Goal: Information Seeking & Learning: Learn about a topic

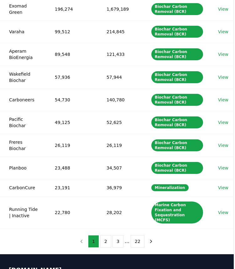
scroll to position [0, 1]
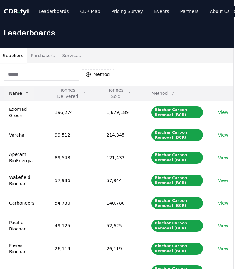
click at [25, 92] on icon at bounding box center [26, 93] width 5 height 5
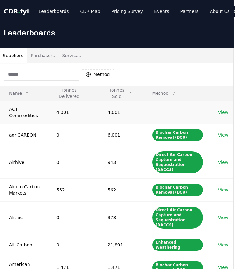
scroll to position [259, 1]
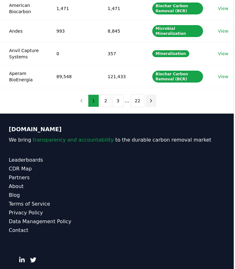
click at [149, 98] on icon "next page" at bounding box center [151, 101] width 6 height 6
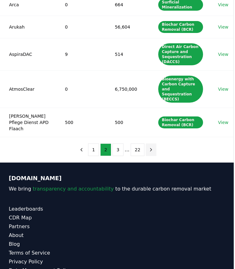
click at [149, 108] on td "Biochar Carbon Removal (BCR)" at bounding box center [178, 122] width 60 height 29
click at [150, 147] on icon "next page" at bounding box center [151, 150] width 6 height 6
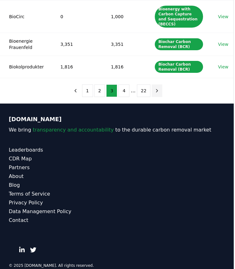
click at [154, 86] on button "next page" at bounding box center [157, 90] width 11 height 13
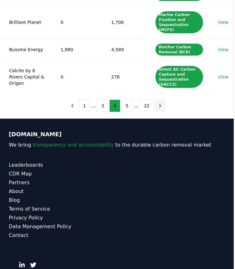
click at [162, 103] on button "next page" at bounding box center [160, 105] width 11 height 13
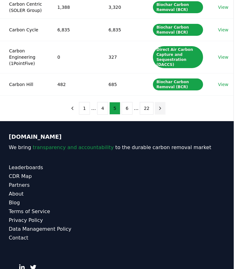
click at [162, 103] on button "next page" at bounding box center [160, 108] width 11 height 13
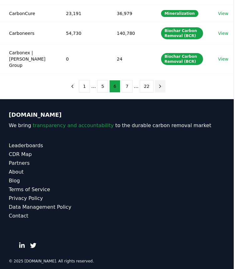
click at [158, 83] on icon "next page" at bounding box center [160, 86] width 6 height 6
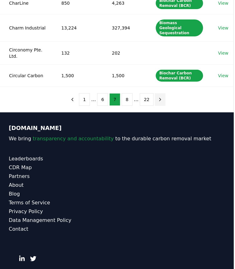
click at [158, 97] on icon "next page" at bounding box center [160, 100] width 6 height 6
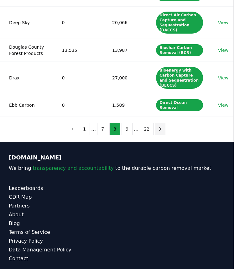
click at [157, 131] on button "next page" at bounding box center [160, 129] width 11 height 13
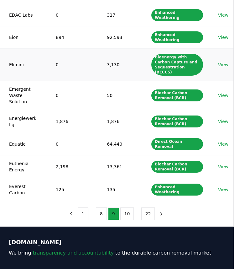
scroll to position [143, 1]
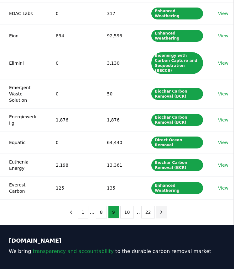
click at [161, 210] on icon "next page" at bounding box center [162, 211] width 2 height 3
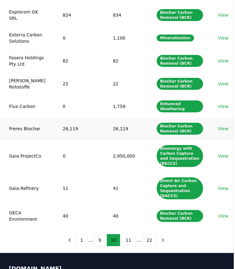
scroll to position [133, 1]
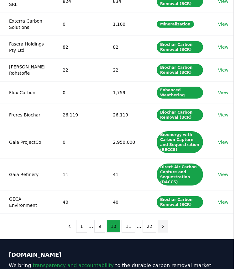
click at [160, 223] on icon "next page" at bounding box center [163, 226] width 6 height 6
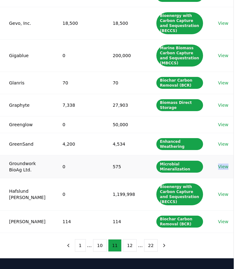
scroll to position [119, 1]
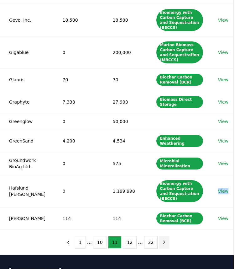
click at [163, 239] on icon "next page" at bounding box center [164, 242] width 6 height 6
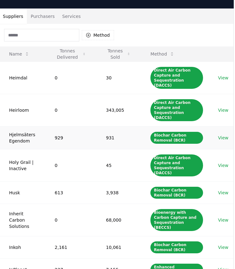
scroll to position [28, 1]
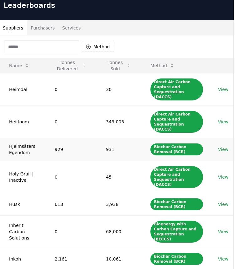
click at [17, 138] on td "Hjelmsäters Egendom" at bounding box center [22, 149] width 46 height 23
copy td "Hjelmsäters"
click at [32, 150] on td "Hjelmsäters Egendom" at bounding box center [22, 149] width 46 height 23
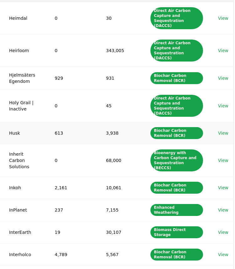
scroll to position [110, 1]
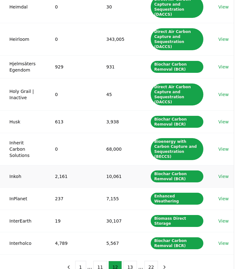
click at [17, 165] on td "Inkoh" at bounding box center [22, 176] width 46 height 22
copy td "Inkoh"
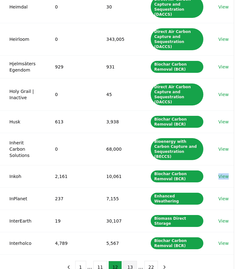
click at [126, 261] on button "13" at bounding box center [130, 267] width 14 height 13
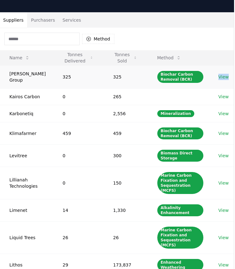
scroll to position [38, 1]
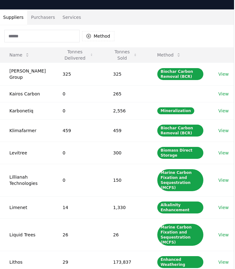
click at [62, 34] on input at bounding box center [41, 36] width 75 height 13
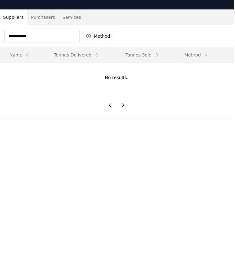
type input "**********"
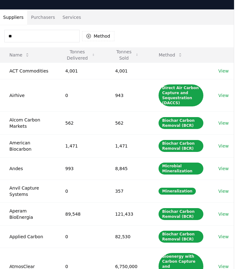
type input "***"
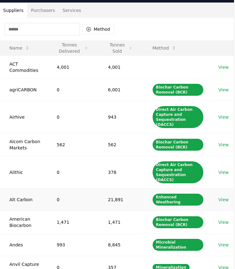
scroll to position [6, 1]
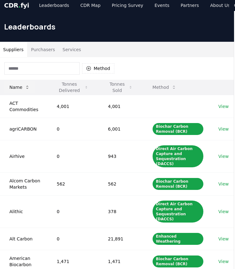
click at [25, 86] on icon at bounding box center [27, 87] width 5 height 5
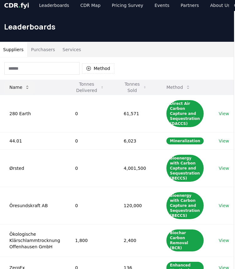
click at [25, 86] on icon at bounding box center [27, 87] width 5 height 5
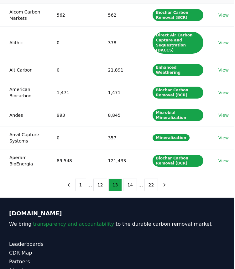
scroll to position [236, 1]
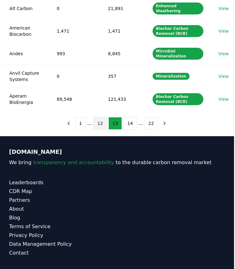
click at [103, 117] on button "12" at bounding box center [100, 123] width 14 height 13
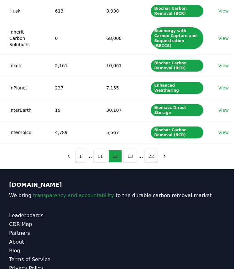
scroll to position [220, 1]
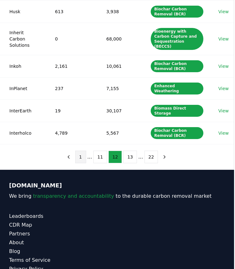
click at [83, 150] on button "1" at bounding box center [80, 156] width 11 height 13
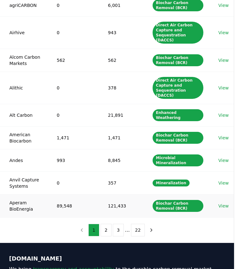
scroll to position [141, 1]
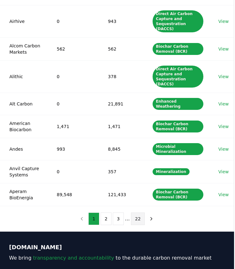
click at [136, 212] on button "22" at bounding box center [138, 218] width 14 height 13
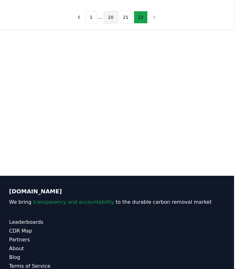
click at [110, 18] on button "20" at bounding box center [111, 17] width 14 height 13
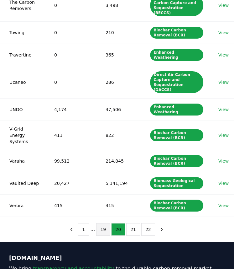
click at [100, 223] on button "19" at bounding box center [103, 229] width 14 height 13
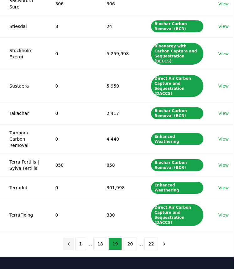
click at [71, 241] on icon "previous page" at bounding box center [69, 244] width 6 height 6
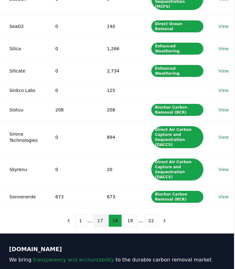
click at [100, 214] on button "17" at bounding box center [100, 220] width 14 height 13
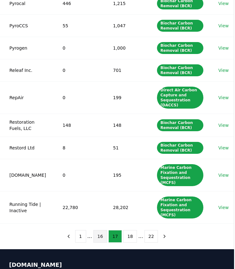
click at [102, 230] on button "16" at bounding box center [100, 236] width 14 height 13
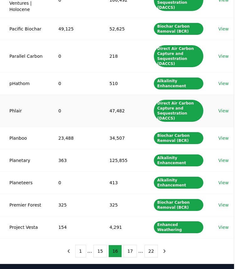
scroll to position [208, 1]
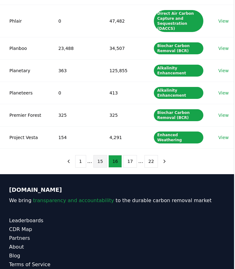
click at [102, 155] on button "15" at bounding box center [100, 161] width 14 height 13
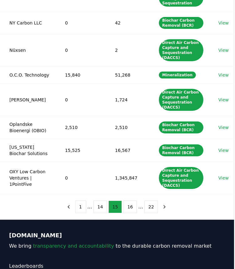
scroll to position [179, 1]
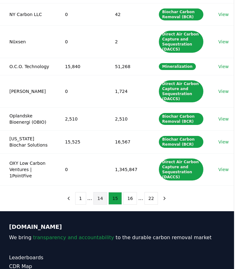
click at [103, 199] on button "14" at bounding box center [100, 198] width 14 height 13
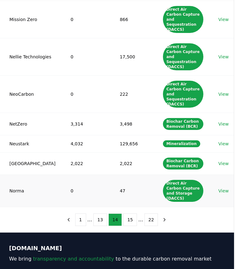
scroll to position [172, 1]
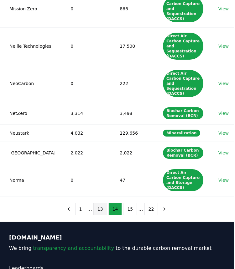
click at [103, 203] on button "13" at bounding box center [100, 209] width 14 height 13
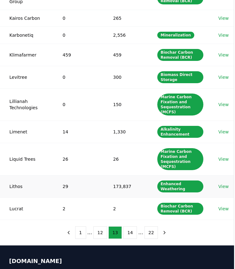
scroll to position [118, 1]
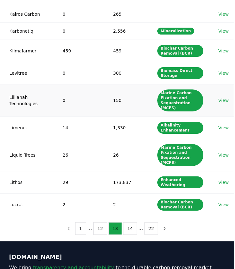
click at [17, 90] on td "Lillianah Technologies" at bounding box center [25, 100] width 53 height 32
copy td "Lillianah"
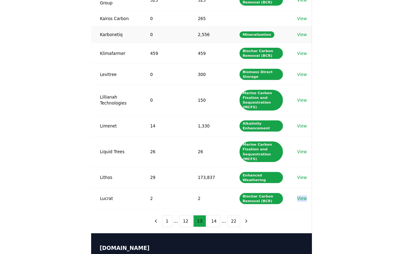
scroll to position [112, 0]
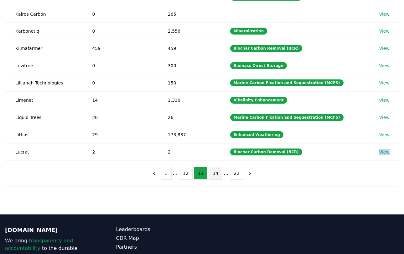
click at [215, 172] on button "14" at bounding box center [216, 173] width 14 height 13
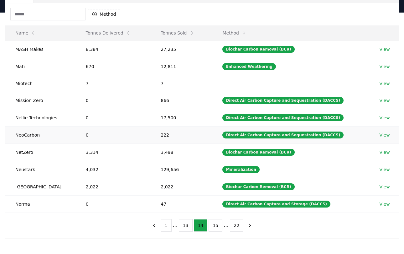
scroll to position [61, 0]
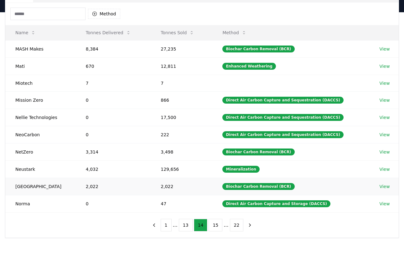
click at [23, 187] on td "Nordgau" at bounding box center [40, 185] width 71 height 17
copy td "Nordgau"
click at [213, 226] on button "15" at bounding box center [216, 225] width 14 height 13
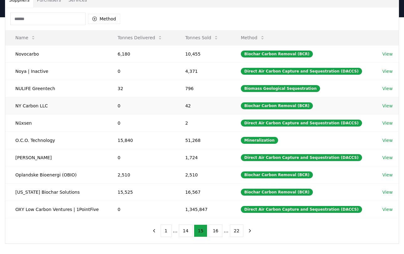
scroll to position [68, 0]
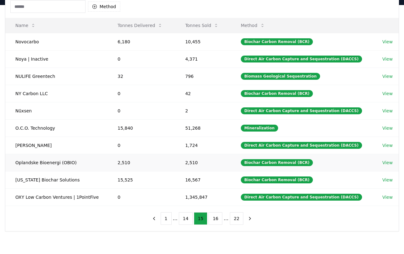
click at [25, 160] on td "Oplandske Bioenergi (OBIO)" at bounding box center [56, 162] width 103 height 17
click at [42, 161] on td "Oplandske Bioenergi (OBIO)" at bounding box center [56, 162] width 103 height 17
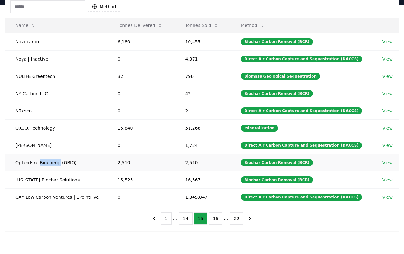
click at [26, 162] on td "Oplandske Bioenergi (OBIO)" at bounding box center [56, 162] width 103 height 17
click at [29, 164] on td "Oplandske Bioenergi (OBIO)" at bounding box center [56, 162] width 103 height 17
drag, startPoint x: 19, startPoint y: 162, endPoint x: 59, endPoint y: 162, distance: 39.2
click at [59, 162] on td "Oplandske Bioenergi (OBIO)" at bounding box center [56, 162] width 103 height 17
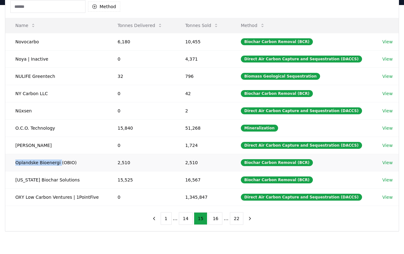
copy td "Oplandske Bioenergi"
click at [212, 215] on button "16" at bounding box center [216, 218] width 14 height 13
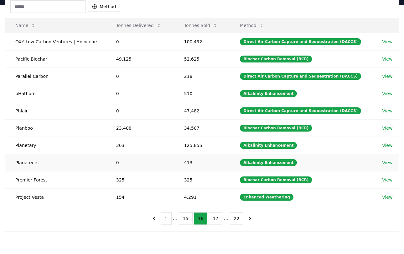
scroll to position [54, 0]
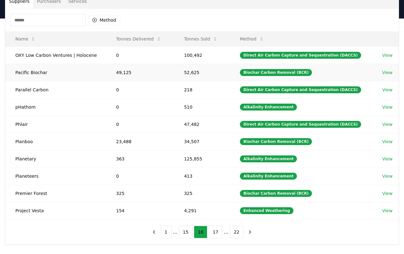
click at [37, 72] on td "Pacific Biochar" at bounding box center [55, 72] width 101 height 17
copy td "Pacific Biochar"
click at [30, 107] on td "pHathom" at bounding box center [55, 106] width 101 height 17
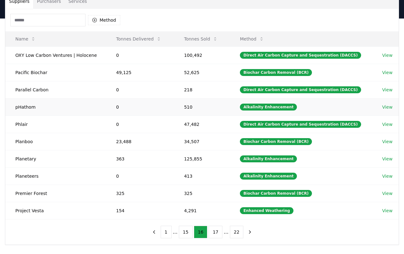
click at [30, 107] on td "pHathom" at bounding box center [55, 106] width 101 height 17
copy td "pHathom"
click at [37, 213] on td "Project Vesta" at bounding box center [55, 210] width 101 height 17
click at [213, 229] on button "17" at bounding box center [216, 231] width 14 height 13
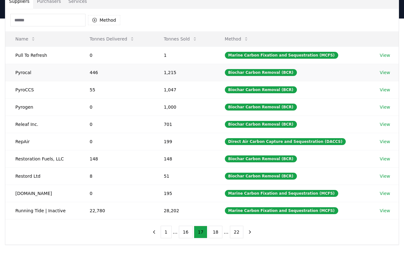
click at [23, 73] on td "Pyrocal" at bounding box center [42, 72] width 74 height 17
copy td "Pyrocal"
click at [24, 140] on td "RepAir" at bounding box center [42, 141] width 74 height 17
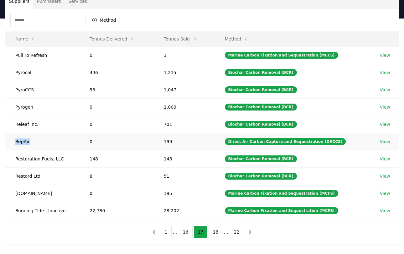
copy td "RepAir"
click at [32, 159] on td "Restoration Fuels, LLC" at bounding box center [42, 158] width 74 height 17
copy td "Restoration"
click at [48, 180] on td "Restord Ltd" at bounding box center [42, 175] width 74 height 17
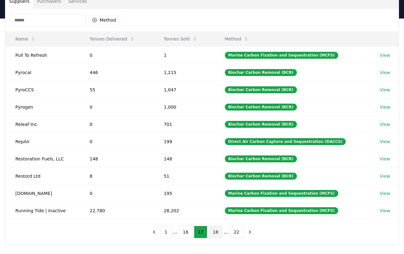
click at [216, 229] on button "18" at bounding box center [216, 231] width 14 height 13
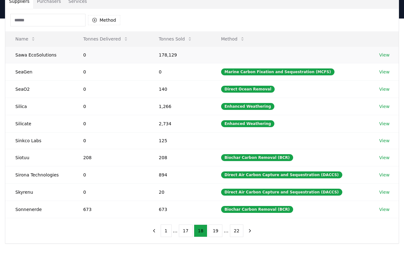
click at [19, 55] on td "Sawa EcoSolutions" at bounding box center [39, 54] width 68 height 17
click at [23, 120] on td "Silicate" at bounding box center [39, 123] width 68 height 17
click at [29, 212] on td "Sonnenerde" at bounding box center [39, 208] width 68 height 17
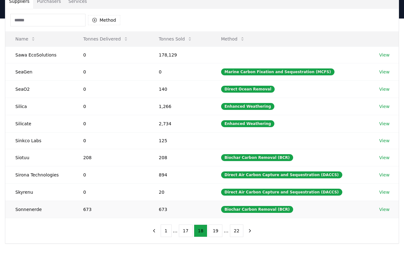
click at [32, 208] on td "Sonnenerde" at bounding box center [39, 208] width 68 height 17
click at [212, 227] on button "19" at bounding box center [216, 230] width 14 height 13
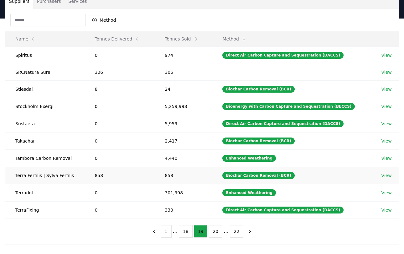
click at [23, 176] on td "Terra Fertilis | Sylva Fertilis" at bounding box center [44, 174] width 79 height 17
click at [24, 157] on td "Tambora Carbon Removal" at bounding box center [44, 157] width 79 height 17
click at [214, 231] on button "20" at bounding box center [216, 231] width 14 height 13
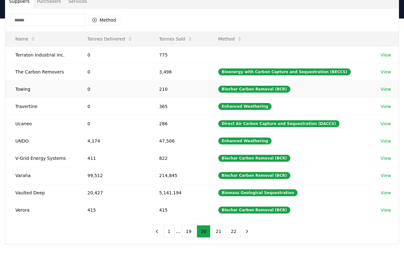
click at [24, 89] on td "Towing" at bounding box center [41, 88] width 72 height 17
click at [28, 104] on td "Travertine" at bounding box center [41, 105] width 72 height 17
click at [24, 124] on td "Ucaneo" at bounding box center [41, 123] width 72 height 17
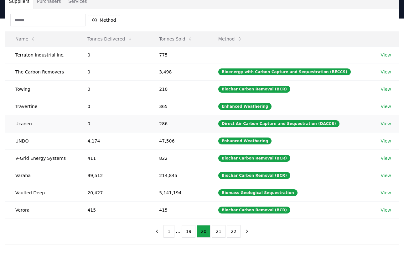
click at [24, 124] on td "Ucaneo" at bounding box center [41, 123] width 72 height 17
click at [23, 174] on td "Varaha" at bounding box center [41, 174] width 72 height 17
click at [215, 229] on button "21" at bounding box center [219, 231] width 14 height 13
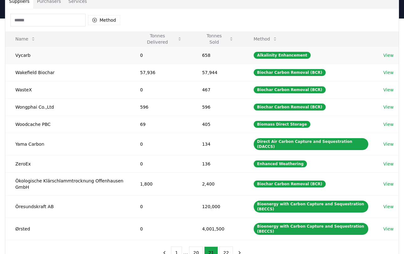
click at [24, 54] on td "Vycarb" at bounding box center [67, 54] width 125 height 17
click at [23, 90] on td "WasteX" at bounding box center [67, 89] width 125 height 17
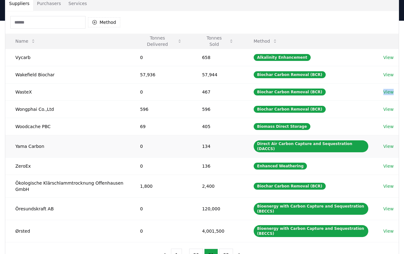
scroll to position [52, 0]
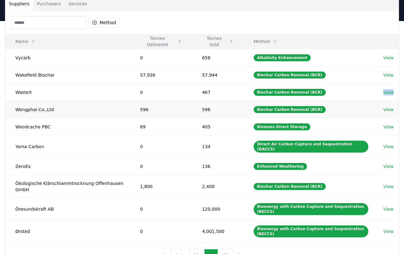
click at [23, 109] on td "Wongphai Co.,Ltd" at bounding box center [67, 109] width 125 height 17
click at [49, 128] on td "Woodcache PBC" at bounding box center [67, 126] width 125 height 17
click at [31, 179] on td "Ökologische Klärschlammtrocknung Offenhausen GmbH" at bounding box center [67, 186] width 125 height 23
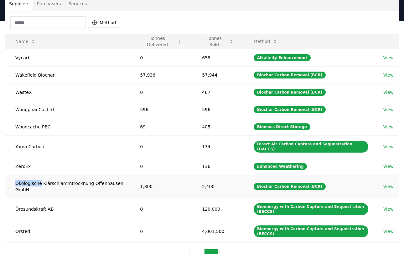
click at [31, 179] on td "Ökologische Klärschlammtrocknung Offenhausen GmbH" at bounding box center [67, 186] width 125 height 23
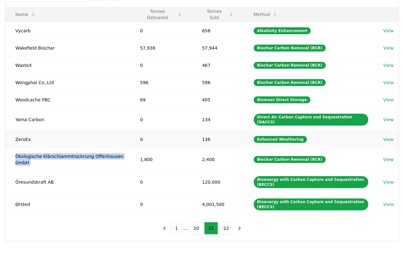
scroll to position [80, 0]
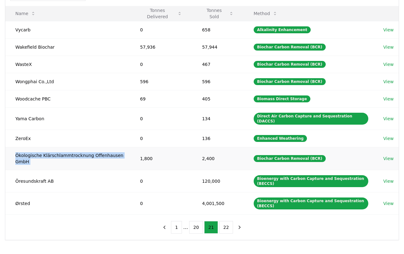
click at [64, 150] on td "Ökologische Klärschlammtrocknung Offenhausen GmbH" at bounding box center [67, 158] width 125 height 23
click at [103, 148] on td "Ökologische Klärschlammtrocknung Offenhausen GmbH" at bounding box center [67, 158] width 125 height 23
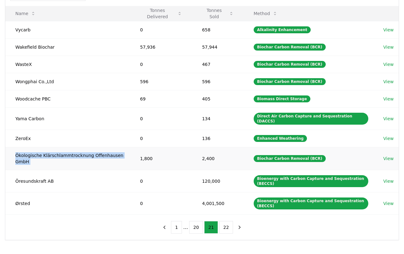
click at [103, 148] on td "Ökologische Klärschlammtrocknung Offenhausen GmbH" at bounding box center [67, 158] width 125 height 23
click at [38, 175] on td "Öresundskraft AB" at bounding box center [67, 181] width 125 height 22
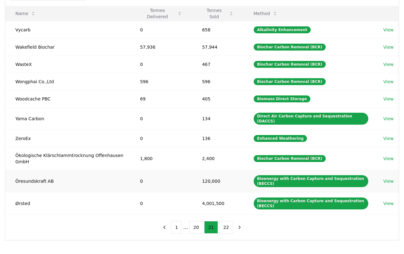
click at [38, 175] on td "Öresundskraft AB" at bounding box center [67, 181] width 125 height 22
click at [34, 176] on td "Öresundskraft AB" at bounding box center [67, 181] width 125 height 22
click at [228, 222] on button "22" at bounding box center [226, 227] width 14 height 13
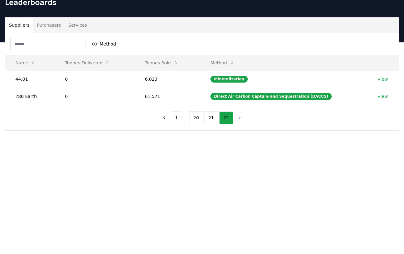
scroll to position [29, 0]
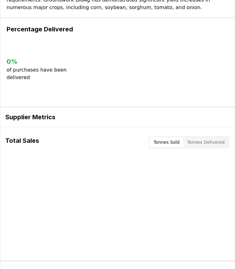
scroll to position [205, 0]
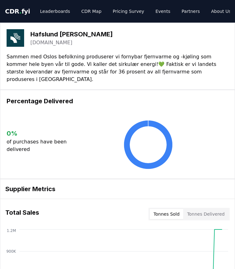
drag, startPoint x: 31, startPoint y: 36, endPoint x: 89, endPoint y: 36, distance: 57.7
drag, startPoint x: 78, startPoint y: 34, endPoint x: 31, endPoint y: 34, distance: 47.0
click at [30, 34] on h3 "Hafslund Celsio" at bounding box center [71, 33] width 82 height 9
copy h3 "Hafslund Celsio"
copy link "hafslund.no"
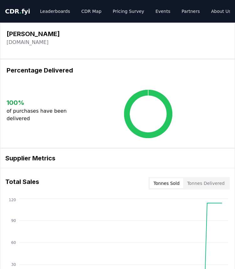
drag, startPoint x: 75, startPoint y: 42, endPoint x: 6, endPoint y: 42, distance: 68.3
click at [6, 42] on div "Harrison Renewable harrisonrenewables.com" at bounding box center [117, 41] width 235 height 36
copy link "harrisonrenewables.com"
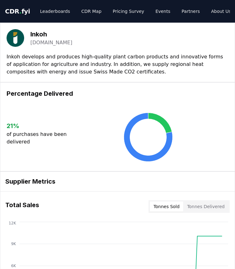
click at [50, 45] on link "[DOMAIN_NAME]" at bounding box center [51, 43] width 42 height 8
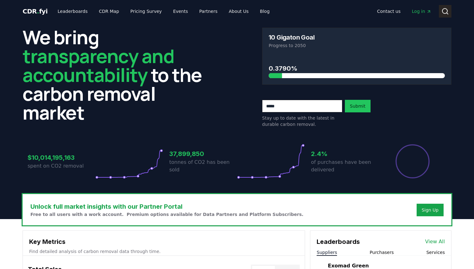
click at [446, 10] on icon at bounding box center [445, 12] width 8 height 8
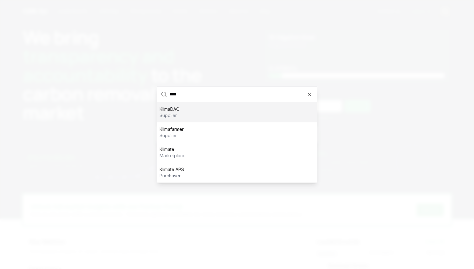
type input "*****"
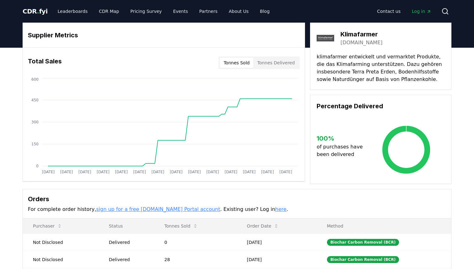
click at [285, 70] on div "Total Sales Tonnes Sold Tonnes Delivered" at bounding box center [164, 62] width 282 height 23
click at [285, 57] on div "Tonnes Sold Tonnes Delivered" at bounding box center [259, 62] width 81 height 13
click at [285, 61] on button "Tonnes Delivered" at bounding box center [275, 63] width 45 height 10
click at [283, 61] on button "Tonnes Delivered" at bounding box center [275, 63] width 45 height 10
click at [233, 63] on button "Tonnes Sold" at bounding box center [237, 63] width 34 height 10
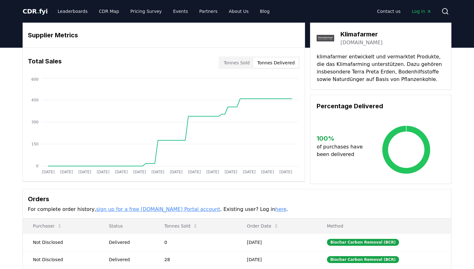
click at [265, 62] on button "Tonnes Delivered" at bounding box center [275, 63] width 45 height 10
click at [446, 9] on circle at bounding box center [444, 10] width 5 height 5
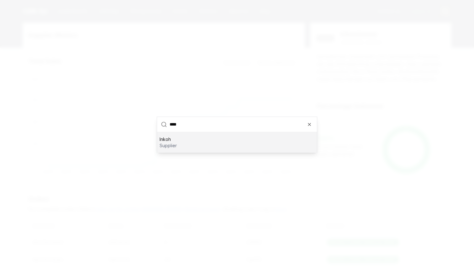
type input "*****"
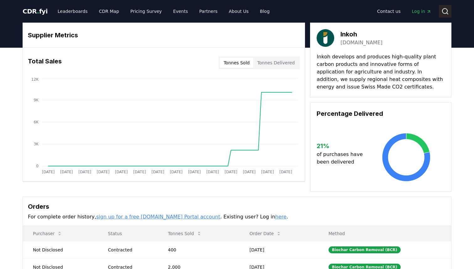
click at [446, 13] on circle at bounding box center [444, 10] width 5 height 5
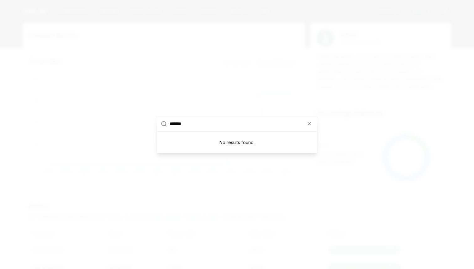
type input "******"
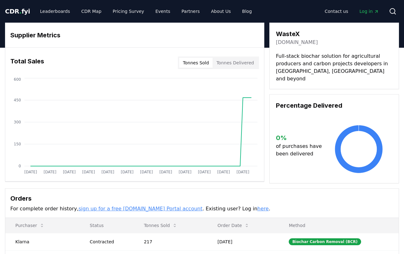
click at [204, 62] on button "Tonnes Sold" at bounding box center [196, 63] width 34 height 10
click at [233, 64] on button "Tonnes Delivered" at bounding box center [235, 63] width 45 height 10
click at [206, 64] on button "Tonnes Sold" at bounding box center [196, 63] width 34 height 10
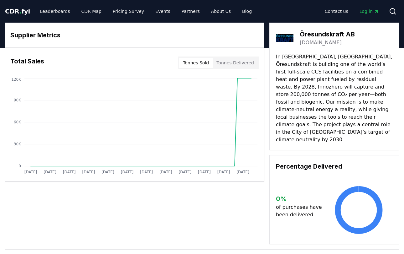
click at [325, 76] on p "In [GEOGRAPHIC_DATA], [GEOGRAPHIC_DATA], Öresundskraft is building one of the w…" at bounding box center [334, 98] width 117 height 90
drag, startPoint x: 362, startPoint y: 34, endPoint x: 301, endPoint y: 34, distance: 60.8
click at [301, 34] on div "Öresundskraft AB oresundskraft.se" at bounding box center [334, 38] width 117 height 18
copy h3 "Öresundskraft AB"
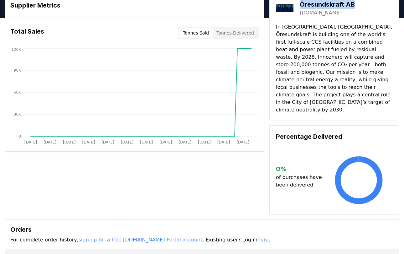
scroll to position [29, 0]
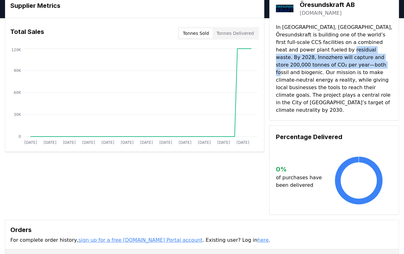
drag, startPoint x: 293, startPoint y: 50, endPoint x: 295, endPoint y: 64, distance: 14.6
click at [295, 64] on p "In Helsingborg, Sweden, Öresundskraft is building one of the world’s first full…" at bounding box center [334, 69] width 117 height 90
copy p "By 2028, Innozhero will capture and store 200,000 tonnes of CO₂ per year—both f…"
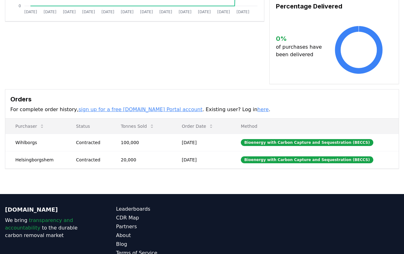
scroll to position [165, 0]
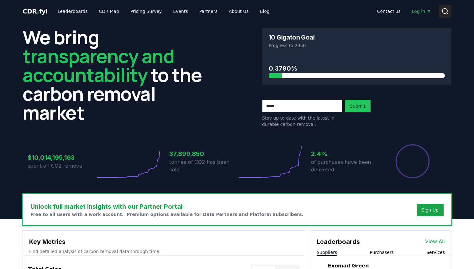
click at [449, 12] on button "Search" at bounding box center [445, 11] width 13 height 13
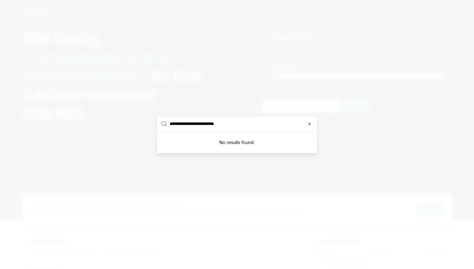
click at [190, 121] on input "**********" at bounding box center [242, 123] width 144 height 15
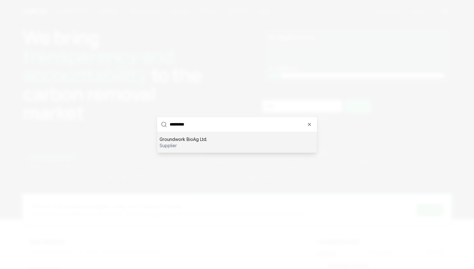
type input "**********"
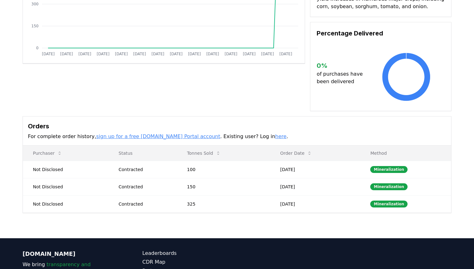
scroll to position [121, 0]
